Goal: Transaction & Acquisition: Purchase product/service

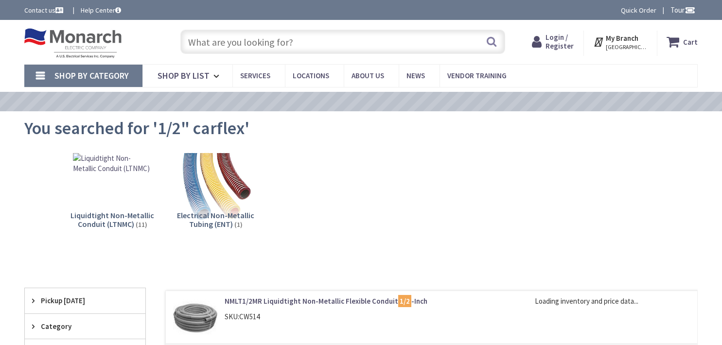
type input "[GEOGRAPHIC_DATA][PERSON_NAME], [GEOGRAPHIC_DATA]"
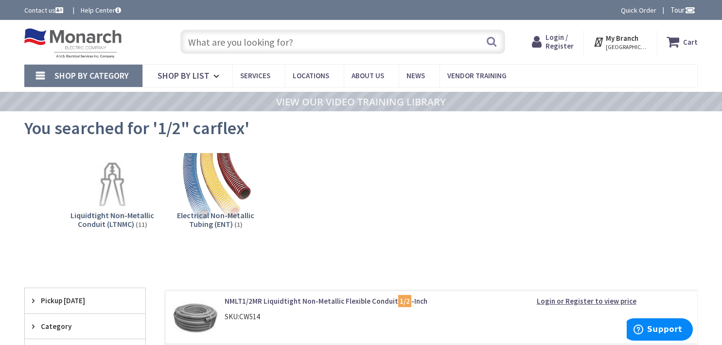
click at [571, 40] on span "Login / Register" at bounding box center [559, 42] width 28 height 18
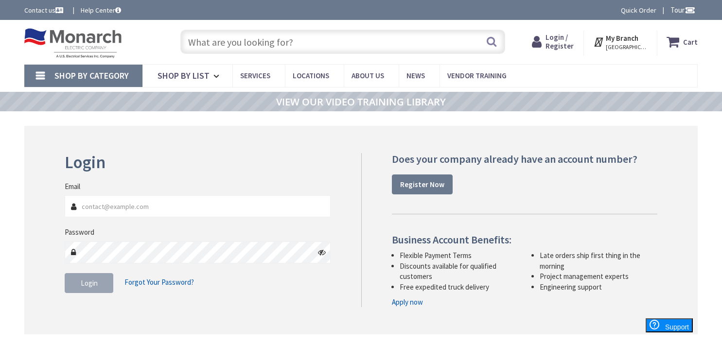
type input "[EMAIL_ADDRESS][DOMAIN_NAME]"
click at [91, 282] on span "Login" at bounding box center [89, 282] width 17 height 9
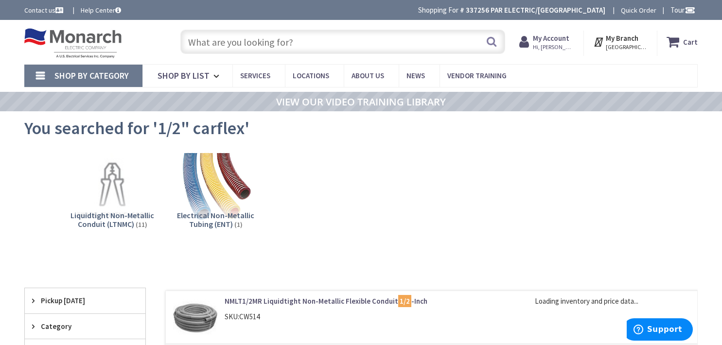
click at [331, 44] on input "text" at bounding box center [342, 42] width 325 height 24
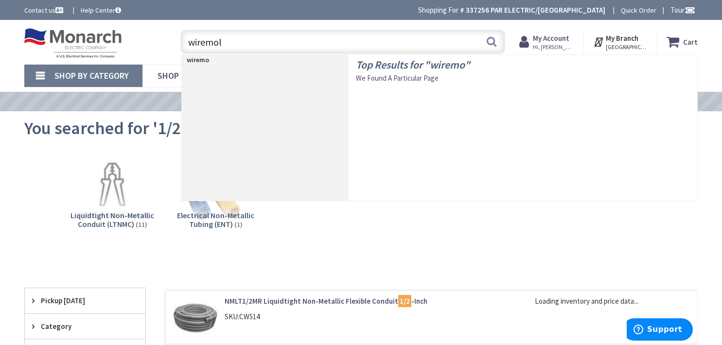
type input "wiremold"
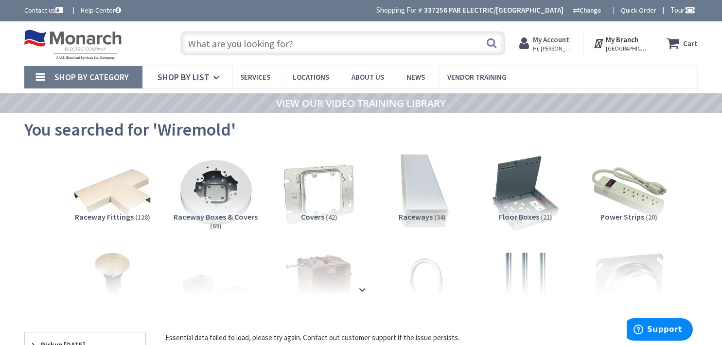
click at [252, 40] on input "text" at bounding box center [342, 43] width 325 height 24
click at [427, 192] on img at bounding box center [422, 193] width 87 height 87
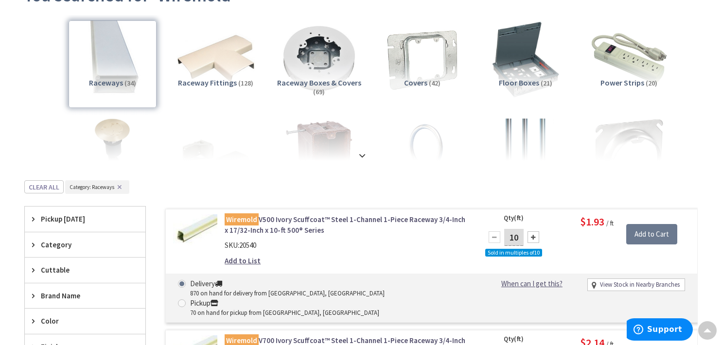
click at [309, 81] on span "Raceway Boxes & Covers" at bounding box center [319, 83] width 84 height 10
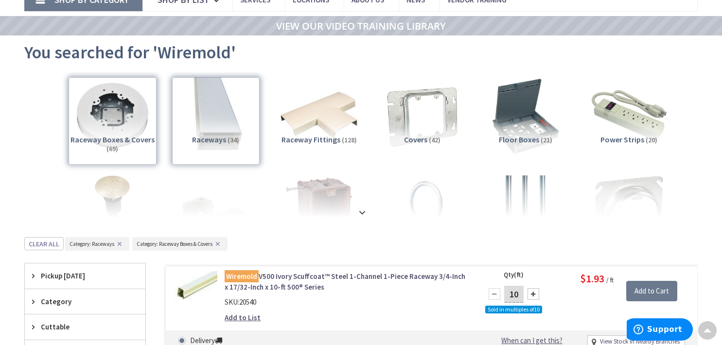
scroll to position [75, 0]
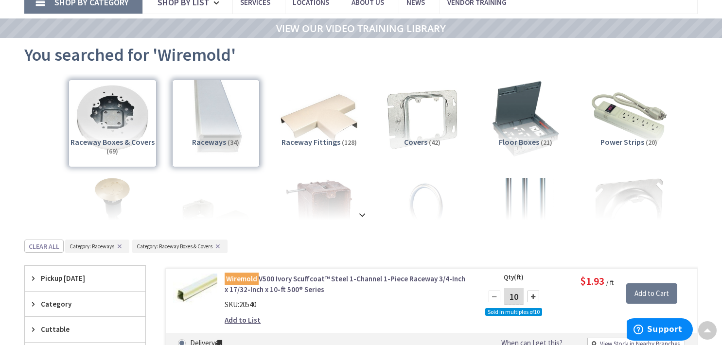
click at [124, 133] on div "Raceway Boxes & Covers (69)" at bounding box center [113, 124] width 88 height 88
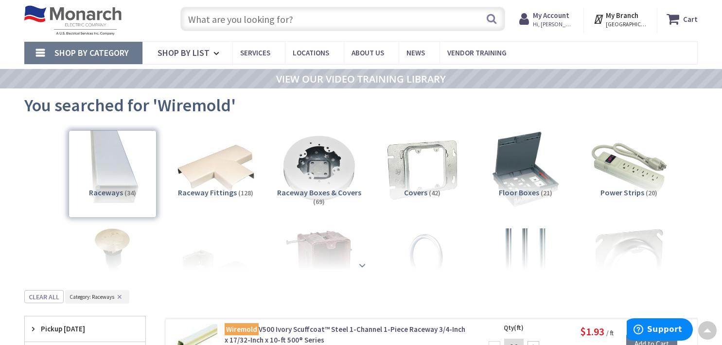
scroll to position [0, 0]
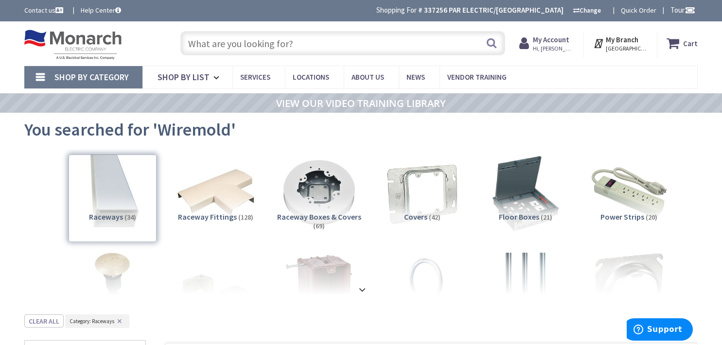
click at [205, 42] on input "text" at bounding box center [342, 43] width 325 height 24
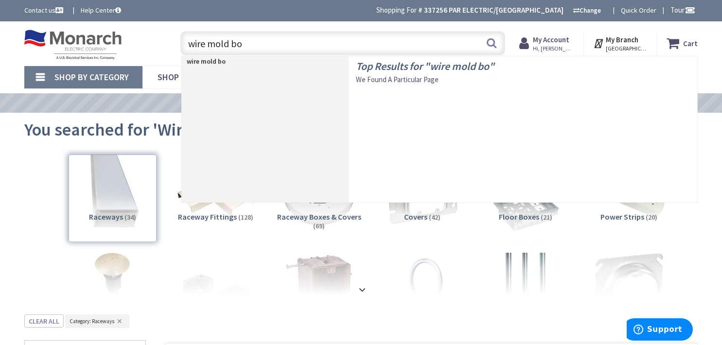
type input "wire mold box"
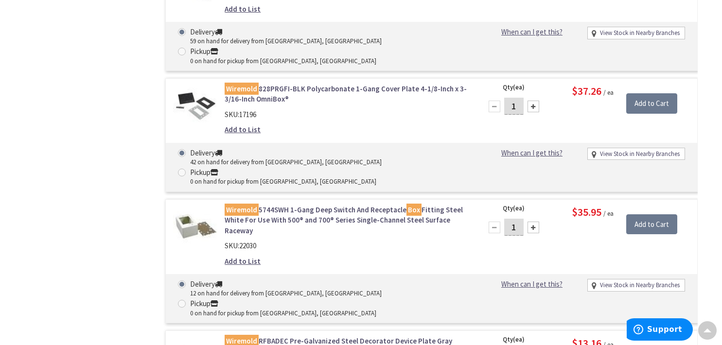
scroll to position [5508, 0]
